Goal: Download file/media

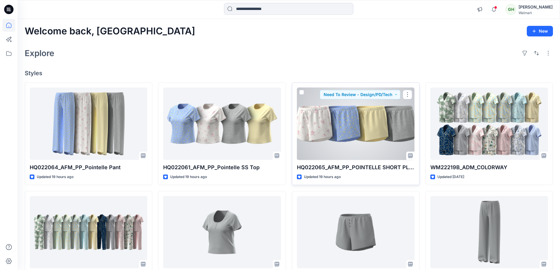
click at [360, 137] on div at bounding box center [355, 124] width 117 height 73
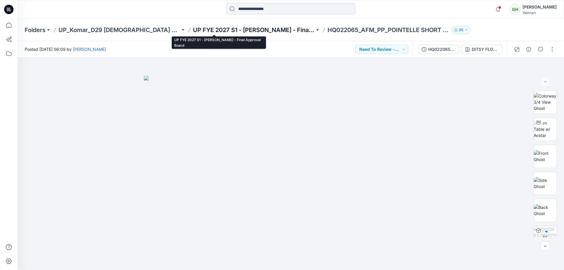
click at [195, 32] on p "UP FYE 2027 S1 - Komar - Final Approval Board" at bounding box center [254, 30] width 122 height 8
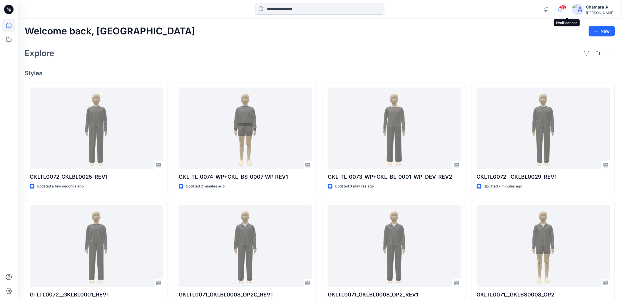
click at [565, 10] on icon "button" at bounding box center [559, 10] width 11 height 12
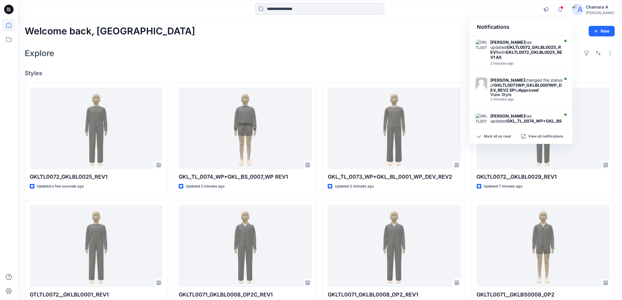
click at [336, 46] on div "Explore" at bounding box center [320, 53] width 590 height 14
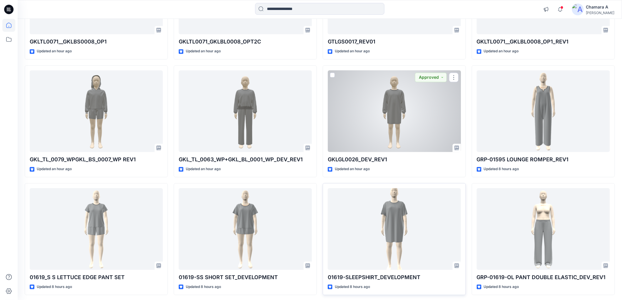
scroll to position [511, 0]
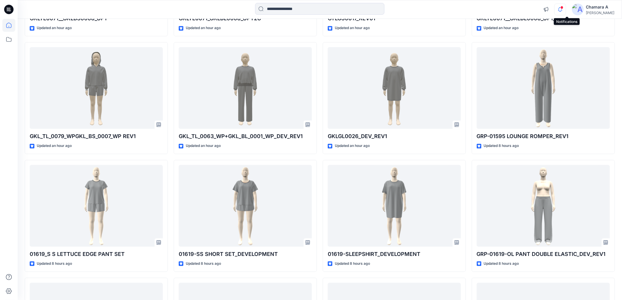
click at [565, 8] on icon "button" at bounding box center [559, 10] width 11 height 12
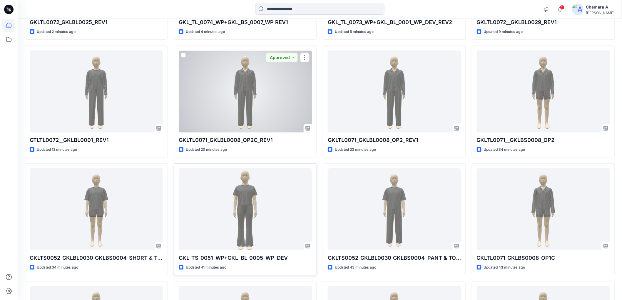
scroll to position [185, 0]
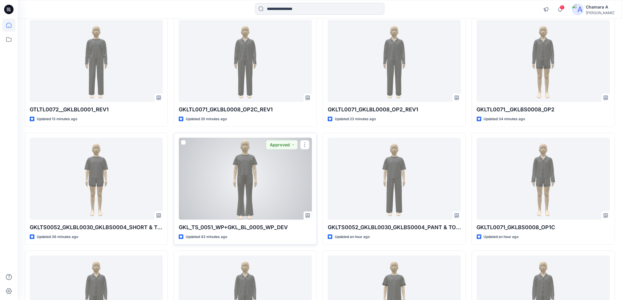
click at [227, 172] on div at bounding box center [245, 179] width 133 height 82
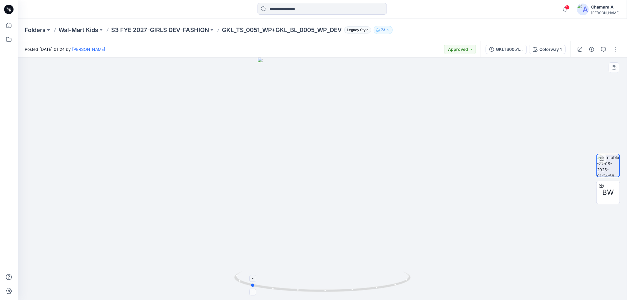
drag, startPoint x: 358, startPoint y: 288, endPoint x: 286, endPoint y: 288, distance: 72.0
click at [286, 288] on icon at bounding box center [323, 282] width 178 height 22
drag, startPoint x: 376, startPoint y: 284, endPoint x: 386, endPoint y: 285, distance: 9.5
click at [386, 285] on icon at bounding box center [323, 282] width 178 height 22
click at [606, 199] on div "BW" at bounding box center [607, 192] width 23 height 23
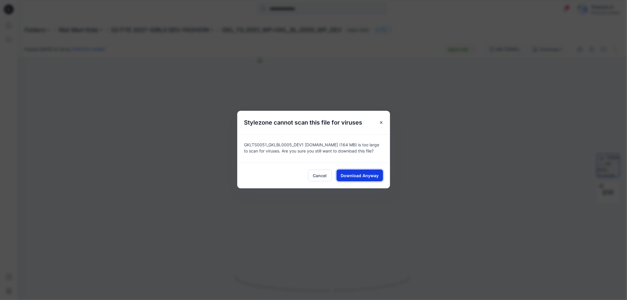
click at [351, 175] on span "Download Anyway" at bounding box center [359, 175] width 38 height 6
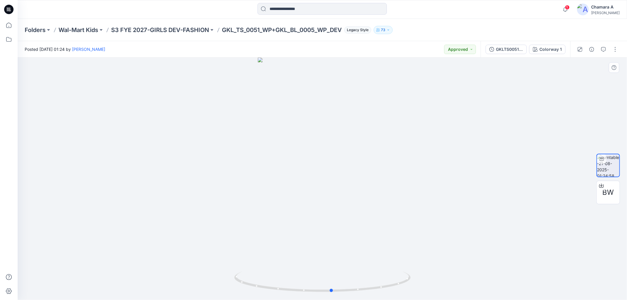
click at [559, 78] on div at bounding box center [322, 179] width 609 height 242
